Goal: Information Seeking & Learning: Learn about a topic

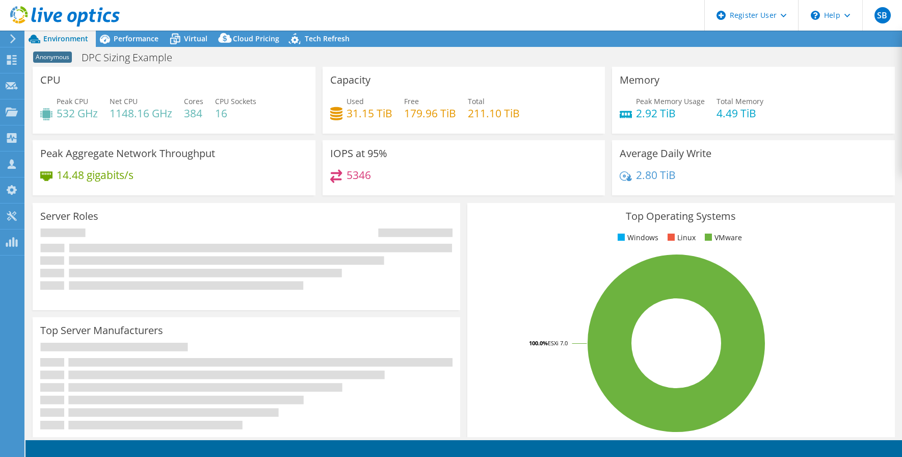
select select "USEast"
select select "USD"
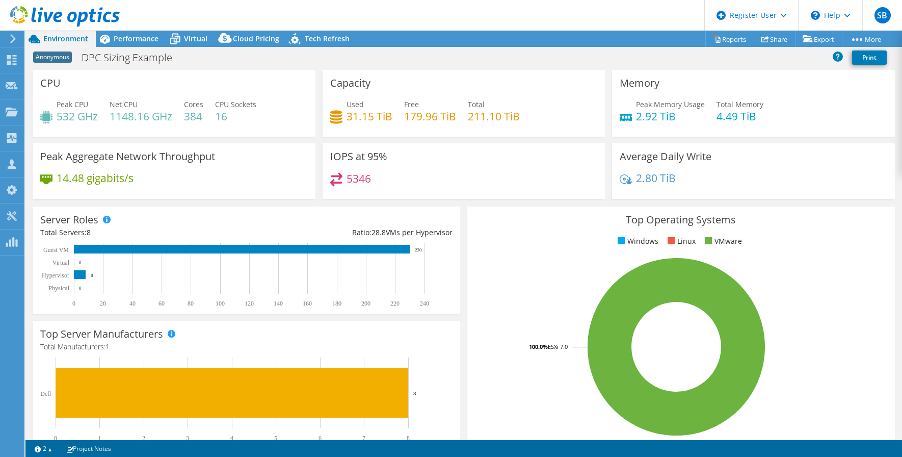
click at [552, 25] on header "SB Dell User [PERSON_NAME] [EMAIL_ADDRESS][PERSON_NAME][DOMAIN_NAME] Dell My Pr…" at bounding box center [451, 15] width 902 height 31
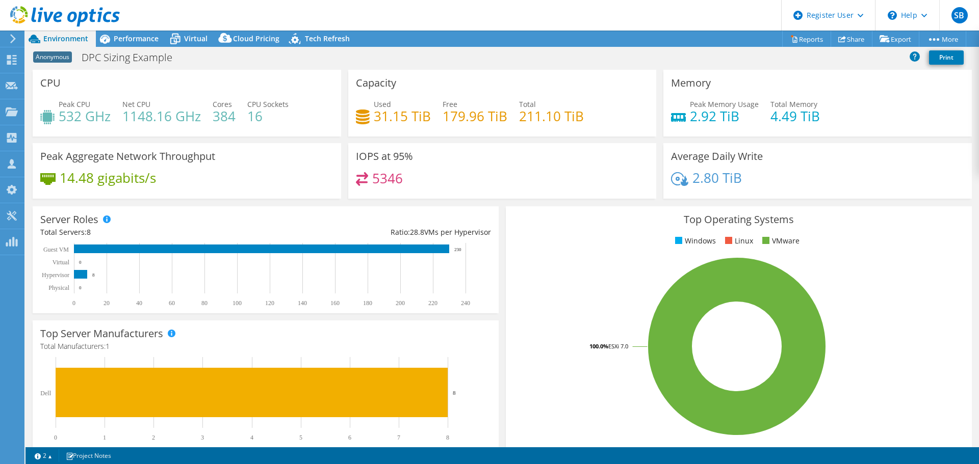
click at [425, 15] on header "SB Dell User [PERSON_NAME] [EMAIL_ADDRESS][PERSON_NAME][DOMAIN_NAME] Dell My Pr…" at bounding box center [489, 15] width 979 height 31
click at [193, 36] on span "Virtual" at bounding box center [195, 39] width 23 height 10
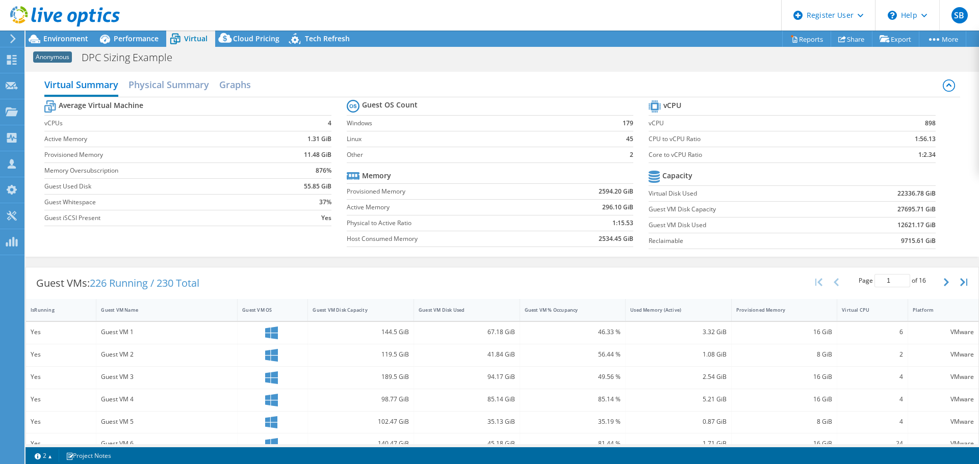
click at [481, 19] on header "SB Dell User [PERSON_NAME] [EMAIL_ADDRESS][PERSON_NAME][DOMAIN_NAME] Dell My Pr…" at bounding box center [489, 15] width 979 height 31
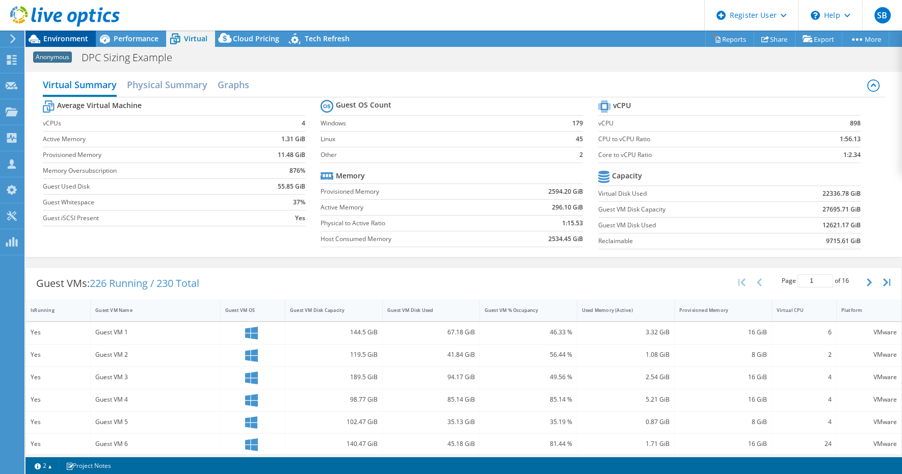
click at [57, 41] on span "Environment" at bounding box center [65, 39] width 45 height 10
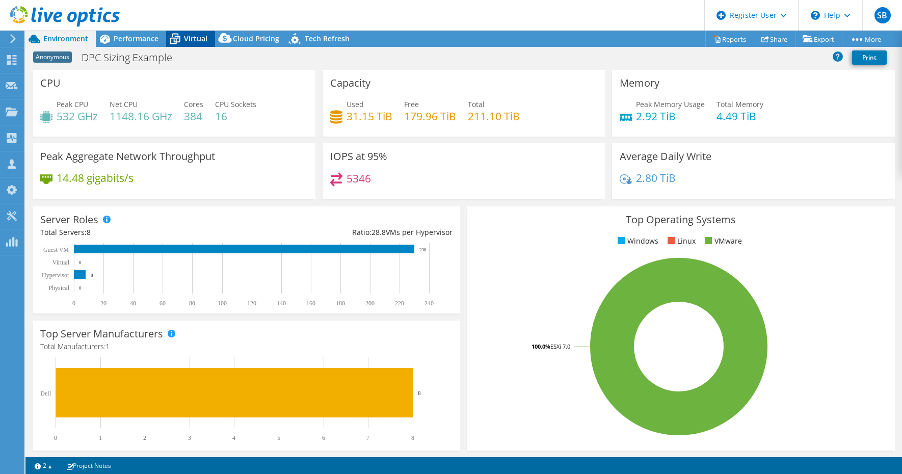
click at [186, 39] on span "Virtual" at bounding box center [195, 39] width 23 height 10
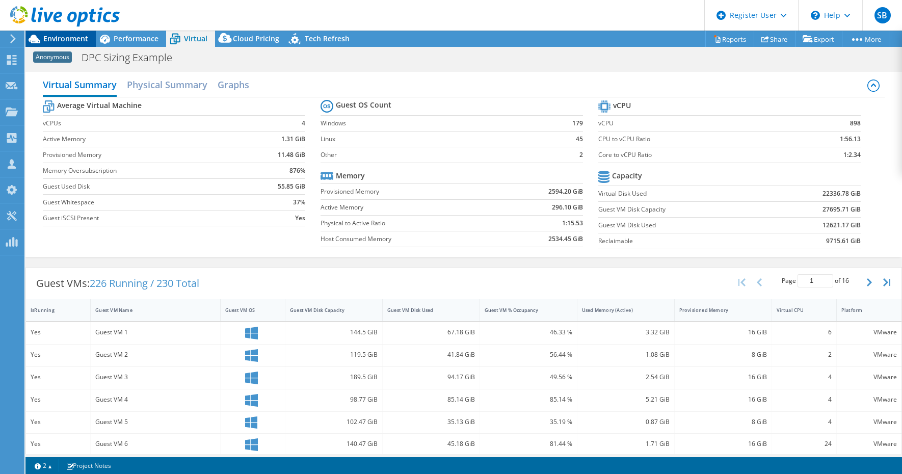
click at [79, 38] on span "Environment" at bounding box center [65, 39] width 45 height 10
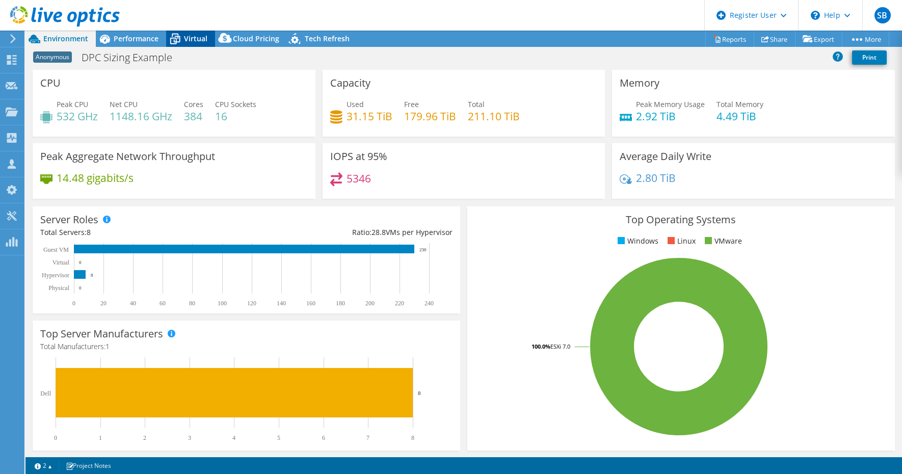
click at [200, 41] on span "Virtual" at bounding box center [195, 39] width 23 height 10
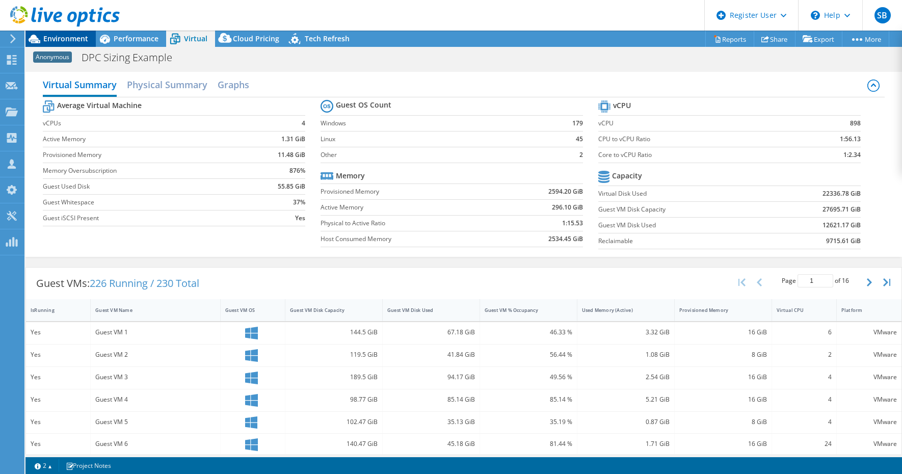
click at [56, 41] on span "Environment" at bounding box center [65, 39] width 45 height 10
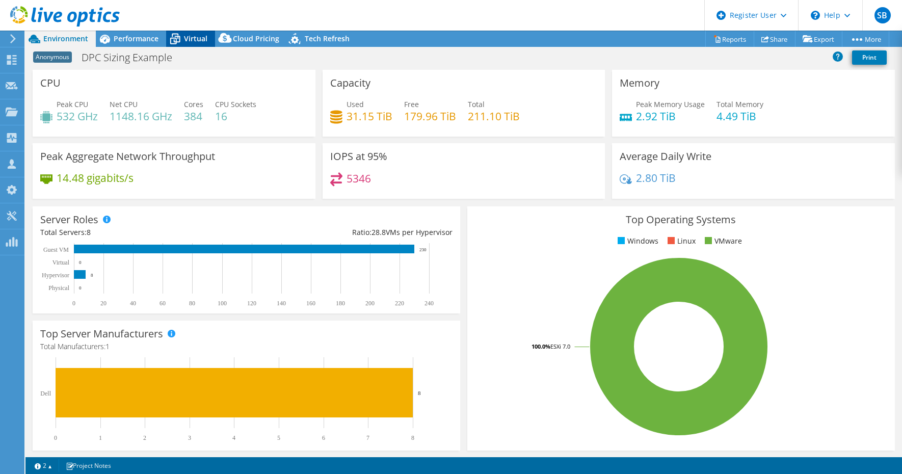
click at [193, 37] on span "Virtual" at bounding box center [195, 39] width 23 height 10
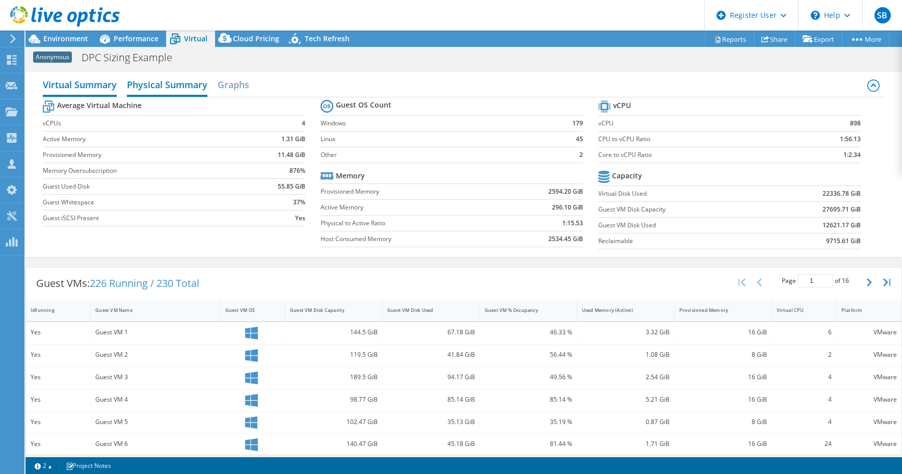
click at [181, 88] on h2 "Physical Summary" at bounding box center [167, 85] width 81 height 22
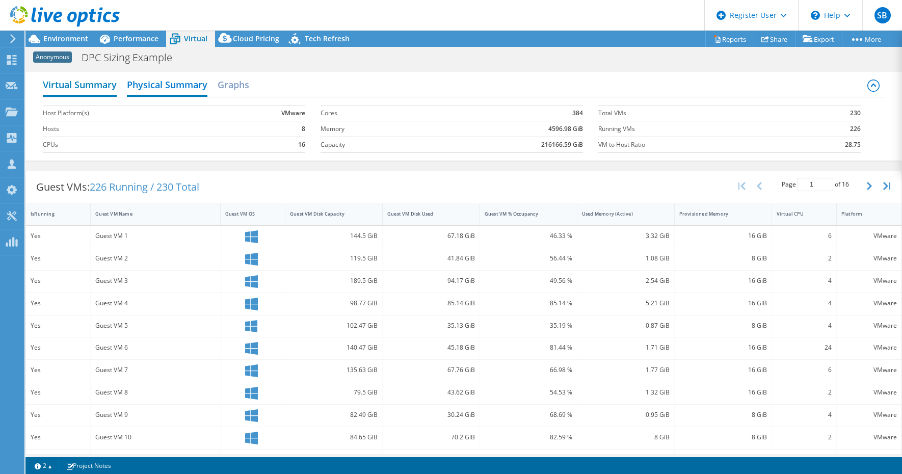
click at [91, 84] on h2 "Virtual Summary" at bounding box center [80, 85] width 74 height 22
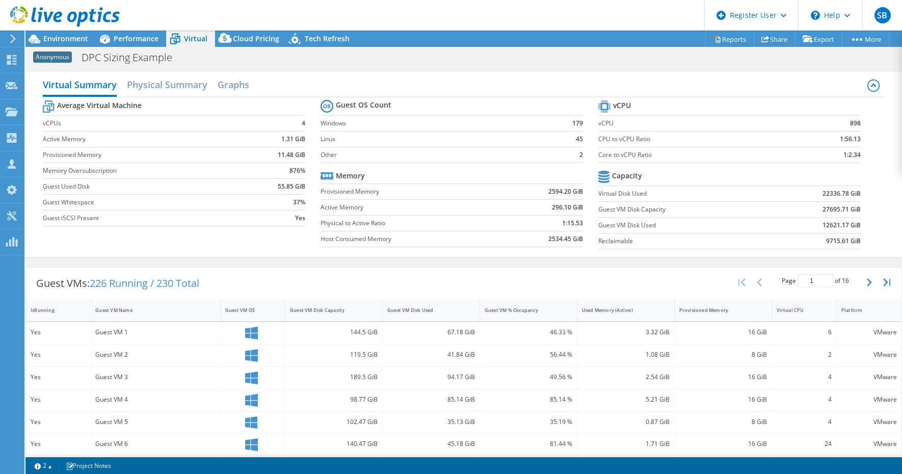
click at [873, 197] on div "Average Virtual Machine vCPUs 4 Active Memory 1.31 GiB Provisioned Memory 11.48…" at bounding box center [464, 175] width 842 height 157
click at [56, 41] on span "Environment" at bounding box center [65, 39] width 45 height 10
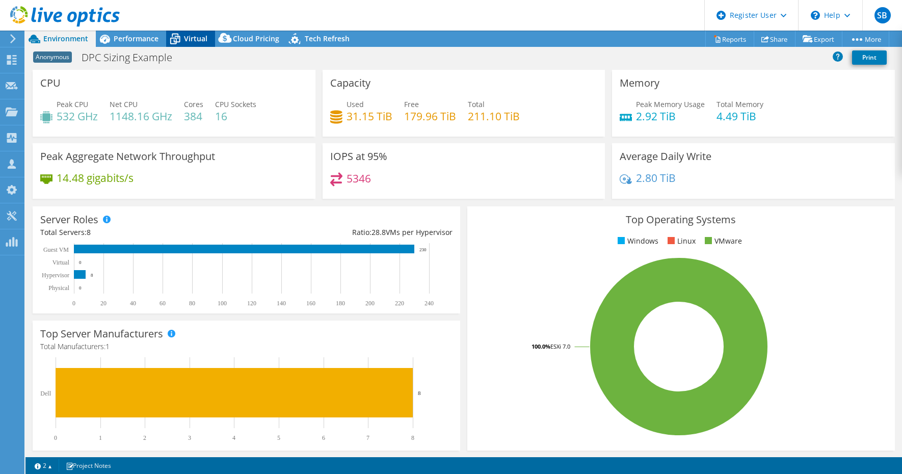
click at [185, 38] on span "Virtual" at bounding box center [195, 39] width 23 height 10
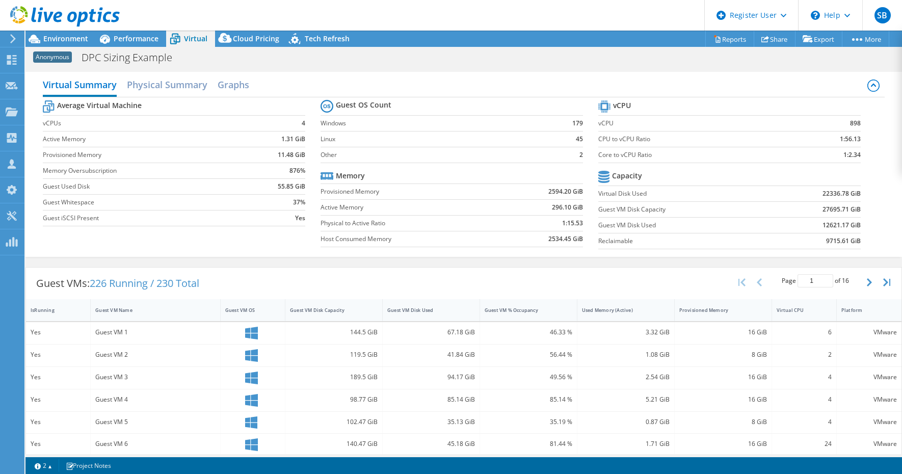
click at [304, 10] on header "SB Dell User [PERSON_NAME] [EMAIL_ADDRESS][PERSON_NAME][DOMAIN_NAME] Dell My Pr…" at bounding box center [451, 15] width 902 height 31
click at [60, 36] on span "Environment" at bounding box center [65, 39] width 45 height 10
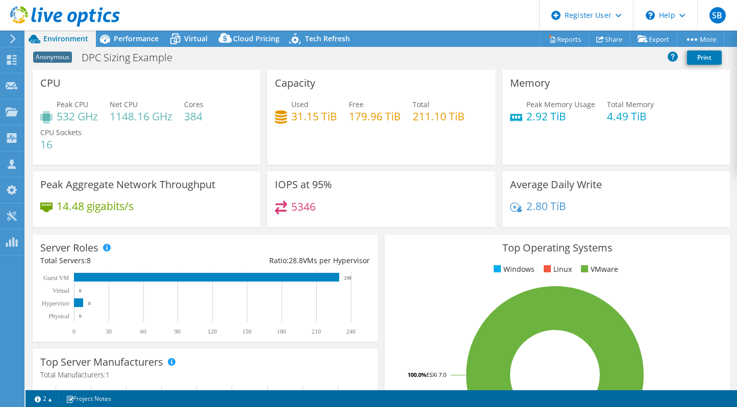
click at [422, 215] on div "5346" at bounding box center [381, 211] width 212 height 22
click at [381, 273] on div "Top Operating Systems Windows Linux VMware 100.0% ESXi 7.0" at bounding box center [557, 356] width 352 height 251
click at [136, 39] on span "Performance" at bounding box center [136, 39] width 45 height 10
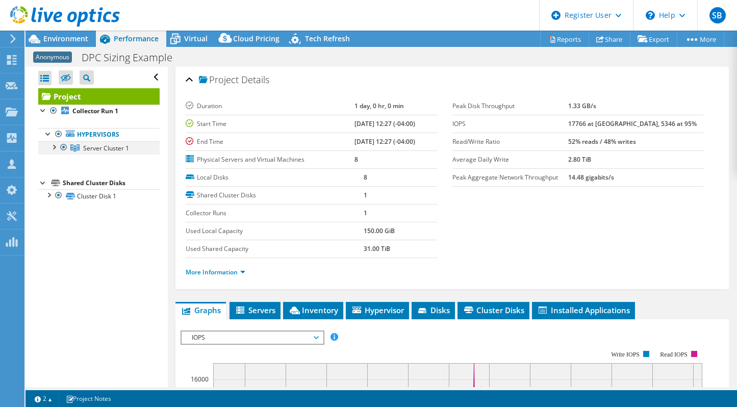
click at [51, 146] on div at bounding box center [53, 146] width 10 height 10
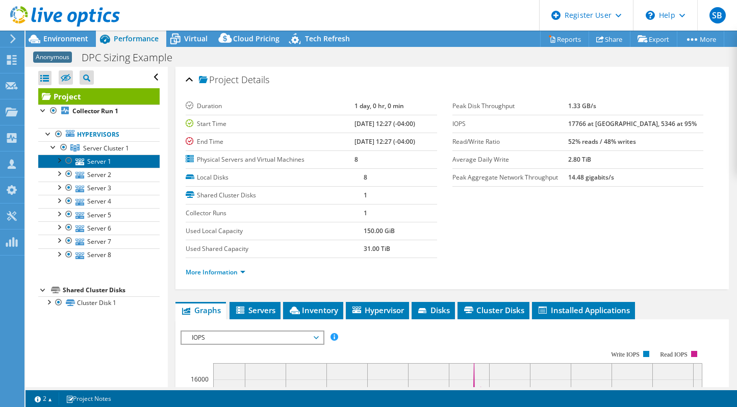
click at [105, 165] on link "Server 1" at bounding box center [98, 160] width 121 height 13
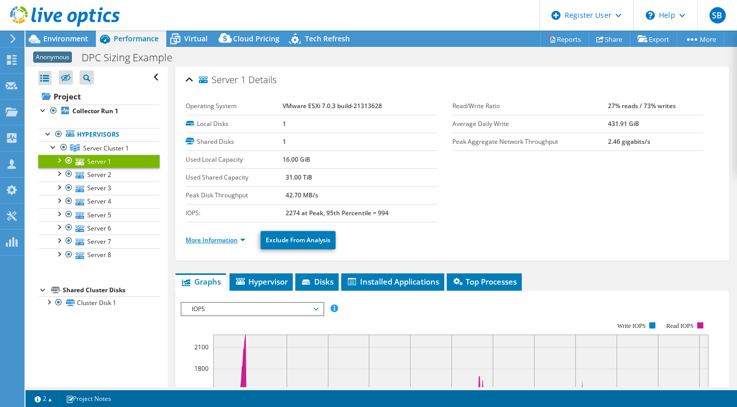
click at [220, 240] on link "More Information" at bounding box center [216, 240] width 60 height 9
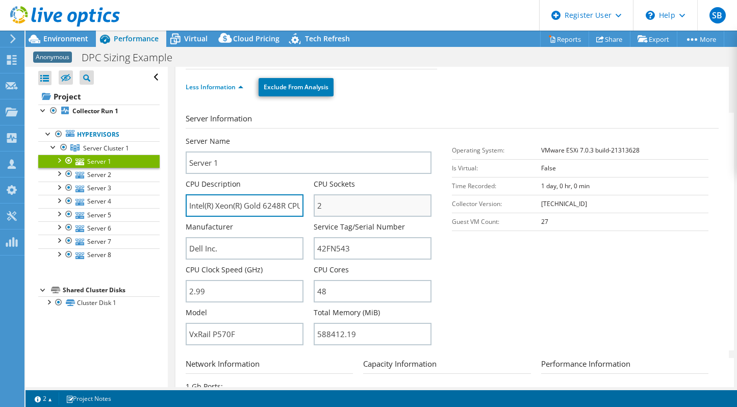
scroll to position [0, 80]
drag, startPoint x: 269, startPoint y: 207, endPoint x: 385, endPoint y: 212, distance: 116.8
click at [385, 136] on div "Server Name Server 1 CPU Description Intel(R) Xeon(R) Gold 6248R CPU @ 3.00GHz …" at bounding box center [314, 136] width 256 height 0
click at [558, 298] on section "Server Information Server Name Server 1 CPU Description Intel(R) Xeon(R) Gold 6…" at bounding box center [455, 232] width 538 height 238
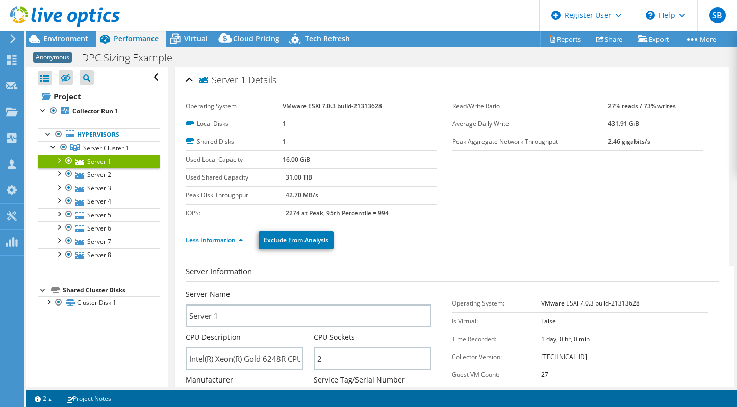
click at [513, 237] on ul "Less Information Exclude From Analysis" at bounding box center [452, 238] width 533 height 21
click at [46, 36] on span "Environment" at bounding box center [65, 39] width 45 height 10
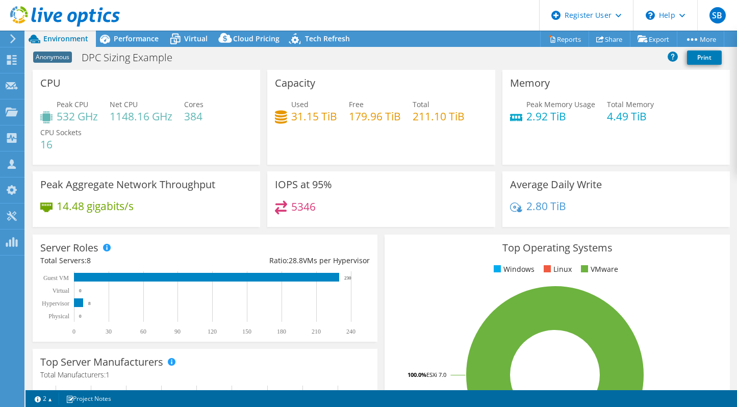
click at [381, 235] on div "Top Operating Systems Windows Linux VMware 100.0% ESXi 7.0" at bounding box center [557, 356] width 352 height 251
click at [259, 169] on div "CPU Peak CPU 532 GHz Net CPU 1148.16 GHz Cores 384 CPU Sockets 16" at bounding box center [146, 120] width 235 height 101
click at [125, 43] on div "Performance" at bounding box center [131, 39] width 70 height 16
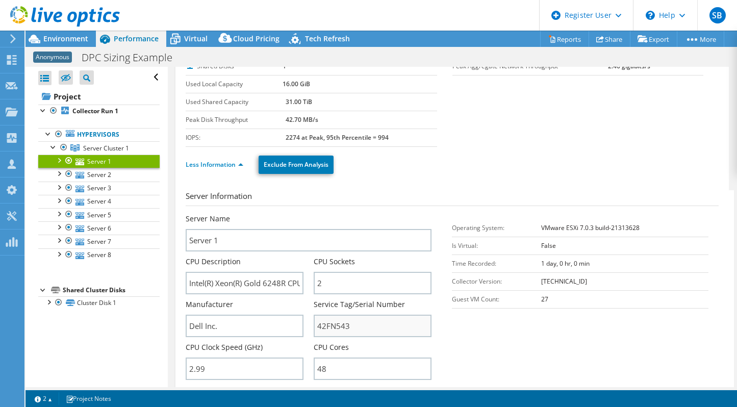
scroll to position [102, 0]
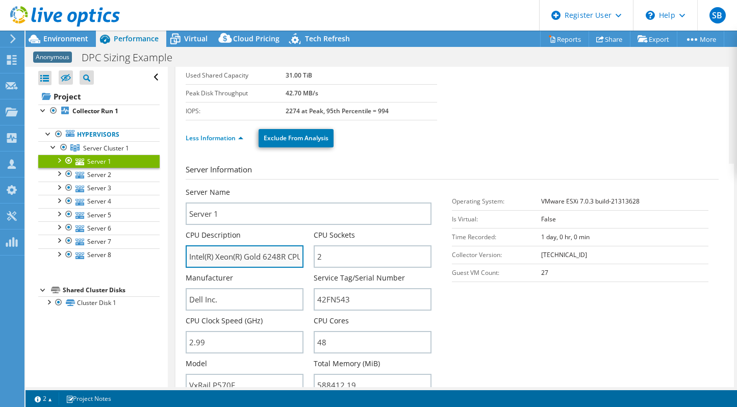
click at [287, 256] on input "Intel(R) Xeon(R) Gold 6248R CPU @ 3.00GHz 2.99 GHz" at bounding box center [245, 256] width 118 height 22
click at [533, 337] on section "Server Information Server Name Server 1 CPU Description Intel(R) Xeon(R) Gold 6…" at bounding box center [455, 283] width 538 height 238
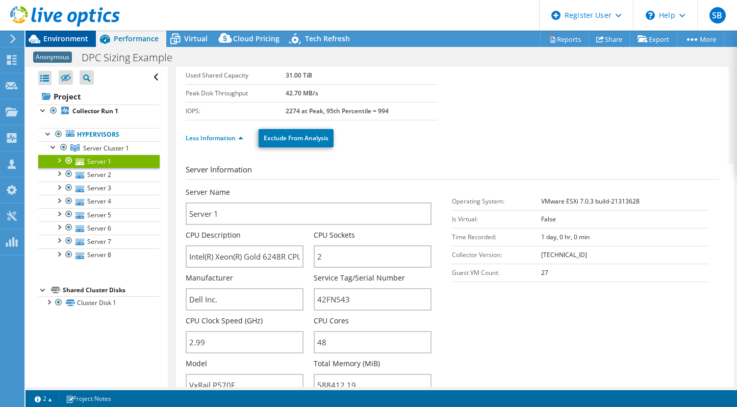
click at [60, 39] on span "Environment" at bounding box center [65, 39] width 45 height 10
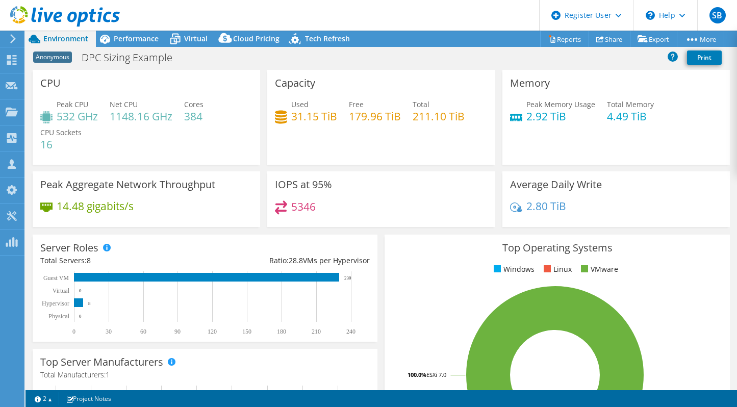
click at [170, 8] on header "SB Dell User [PERSON_NAME] [EMAIL_ADDRESS][PERSON_NAME][DOMAIN_NAME] Dell My Pr…" at bounding box center [368, 15] width 737 height 31
click at [320, 207] on div "5346" at bounding box center [381, 211] width 212 height 22
click at [139, 44] on div "Performance" at bounding box center [131, 39] width 70 height 16
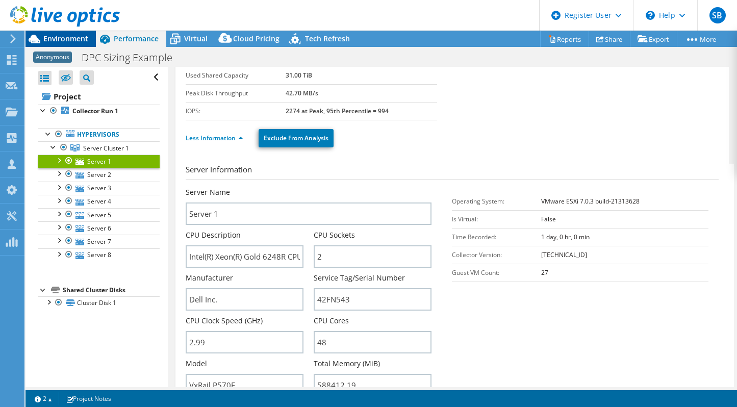
click at [73, 36] on span "Environment" at bounding box center [65, 39] width 45 height 10
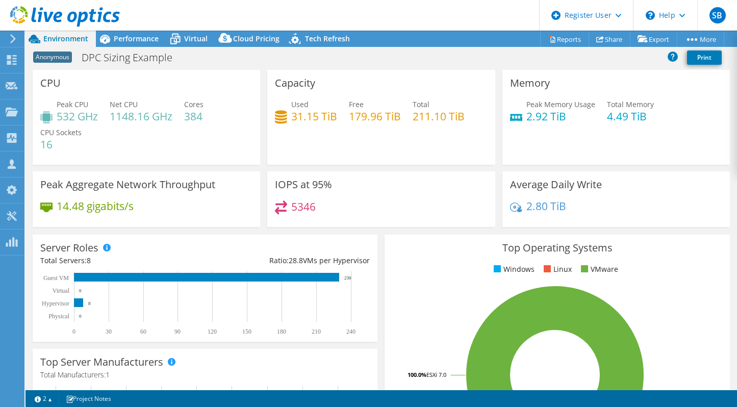
click at [220, 9] on header "SB Dell User [PERSON_NAME] [EMAIL_ADDRESS][PERSON_NAME][DOMAIN_NAME] Dell My Pr…" at bounding box center [368, 15] width 737 height 31
click at [141, 37] on span "Performance" at bounding box center [136, 39] width 45 height 10
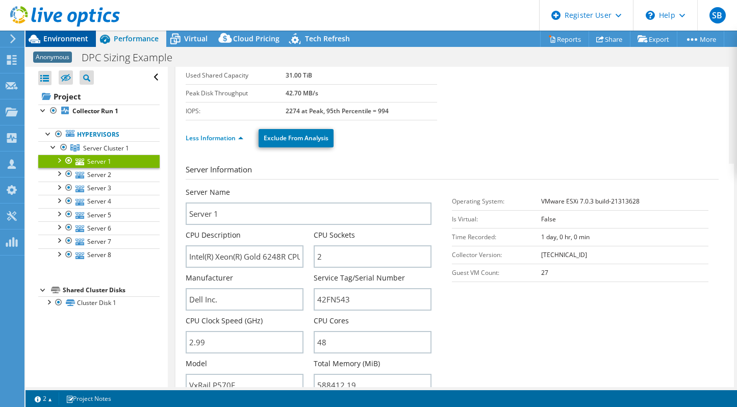
click at [75, 37] on span "Environment" at bounding box center [65, 39] width 45 height 10
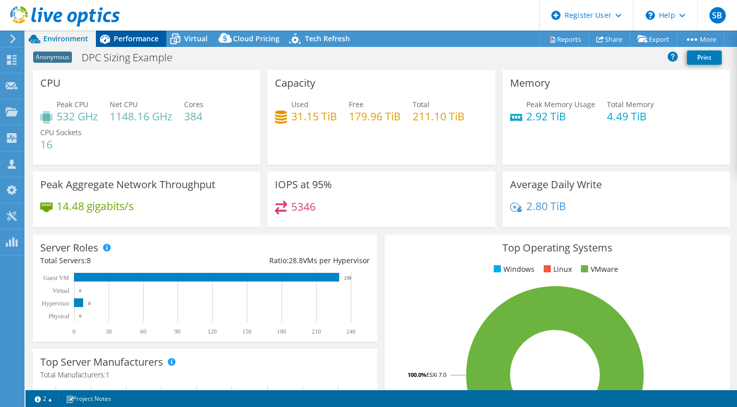
click at [140, 35] on span "Performance" at bounding box center [136, 39] width 45 height 10
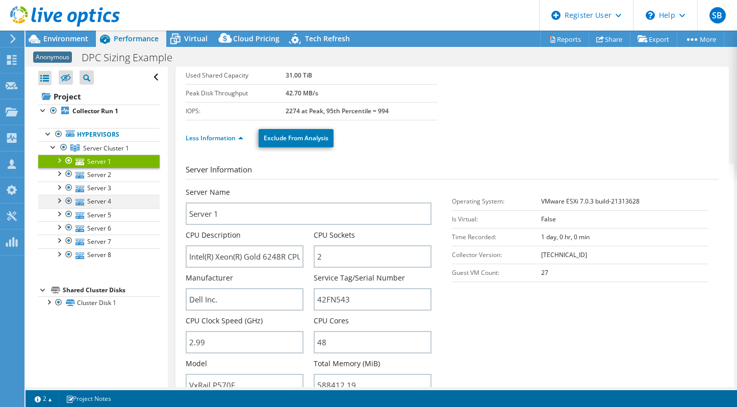
click at [61, 200] on div at bounding box center [59, 200] width 10 height 10
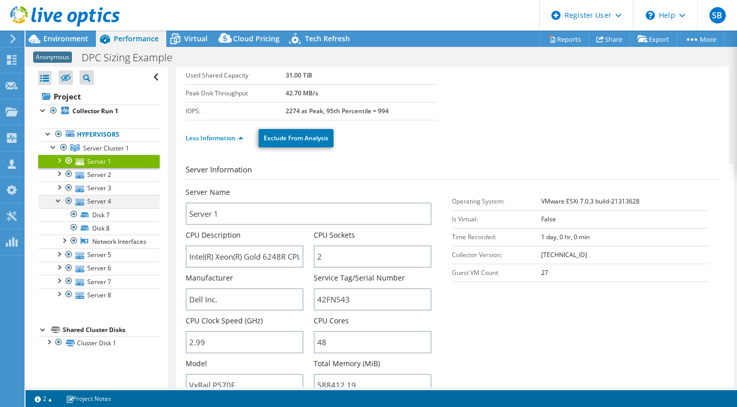
click at [61, 200] on div at bounding box center [59, 200] width 10 height 10
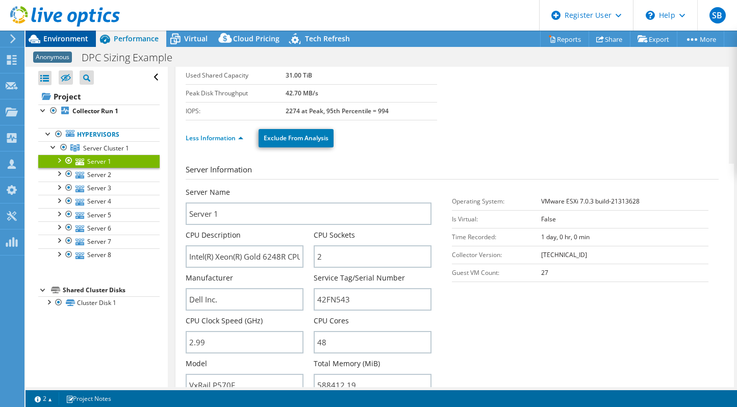
click at [46, 38] on span "Environment" at bounding box center [65, 39] width 45 height 10
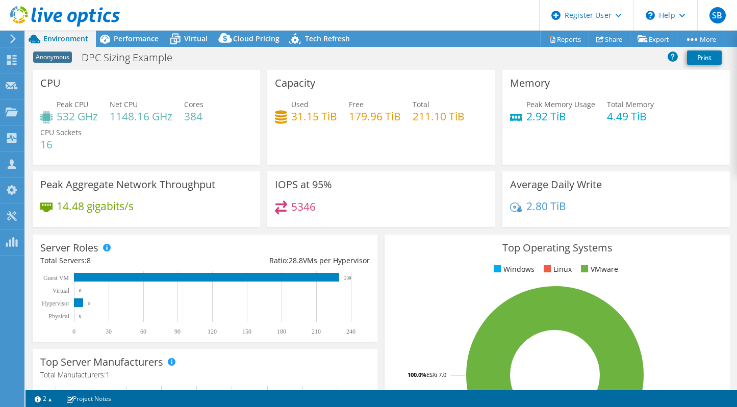
click at [357, 15] on header "SB Dell User [PERSON_NAME] [EMAIL_ADDRESS][PERSON_NAME][DOMAIN_NAME] Dell My Pr…" at bounding box center [368, 15] width 737 height 31
click at [332, 15] on header "SB Dell User [PERSON_NAME] [EMAIL_ADDRESS][PERSON_NAME][DOMAIN_NAME] Dell My Pr…" at bounding box center [368, 15] width 737 height 31
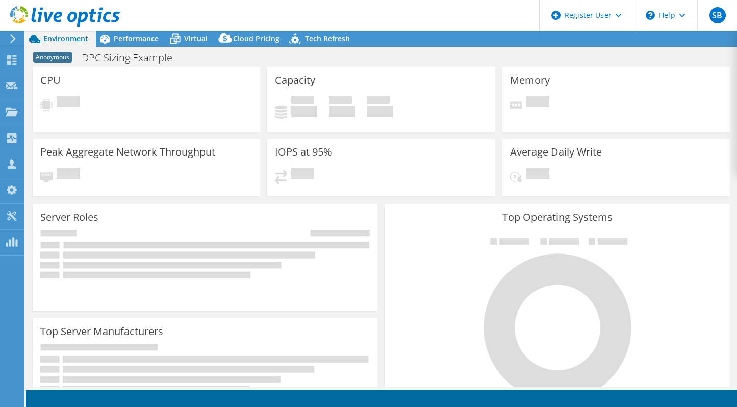
select select "USEast"
select select "USD"
